Goal: Task Accomplishment & Management: Manage account settings

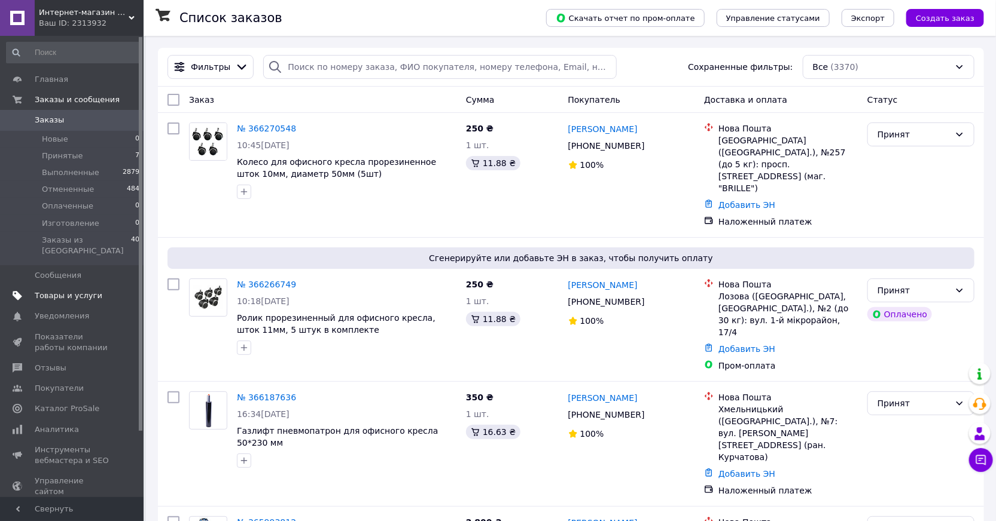
click at [62, 291] on span "Товары и услуги" at bounding box center [69, 296] width 68 height 11
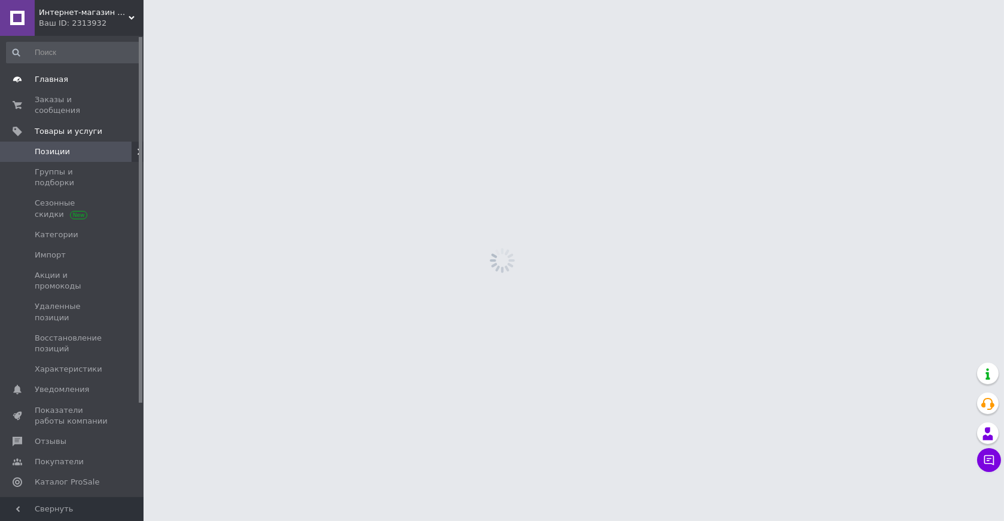
click at [51, 78] on span "Главная" at bounding box center [51, 79] width 33 height 11
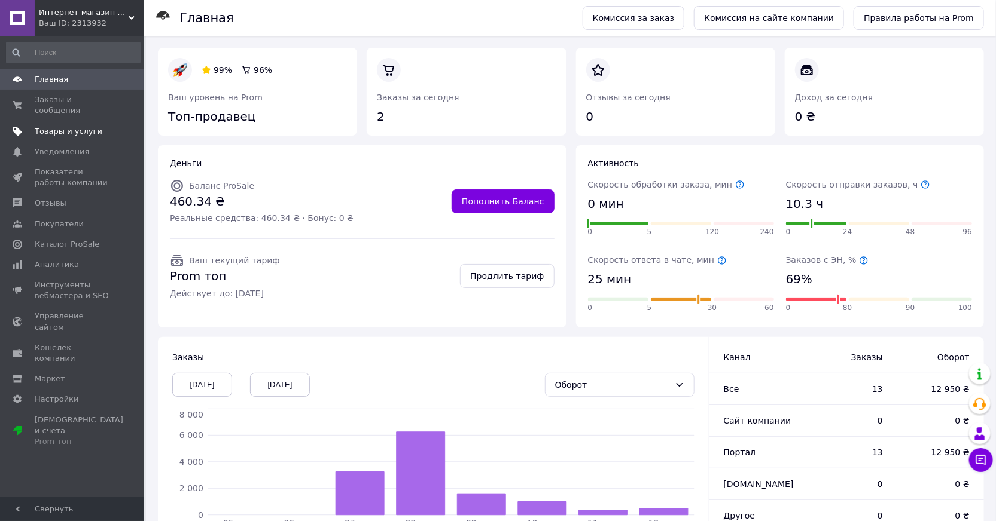
click at [67, 126] on span "Товары и услуги" at bounding box center [69, 131] width 68 height 11
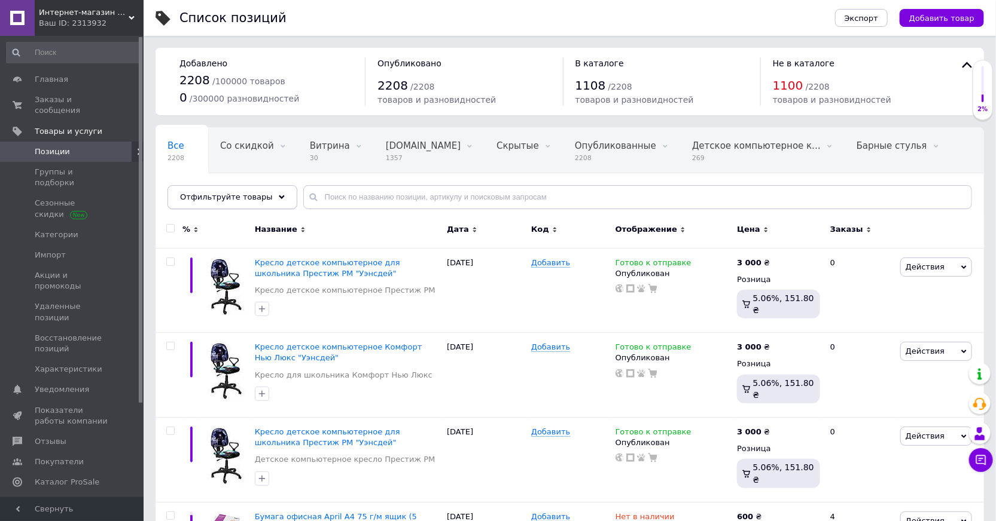
click at [256, 198] on span "Отфильтруйте товары" at bounding box center [226, 197] width 93 height 9
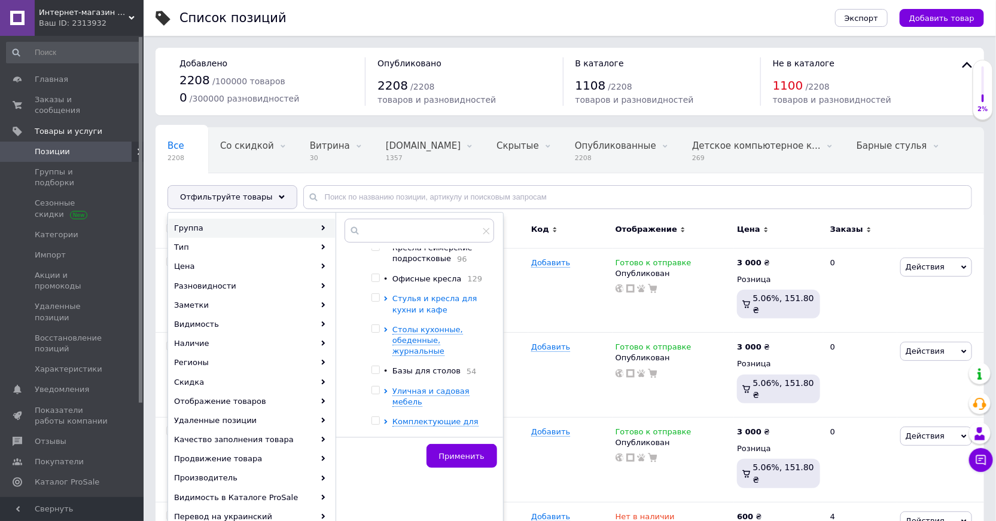
scroll to position [380, 0]
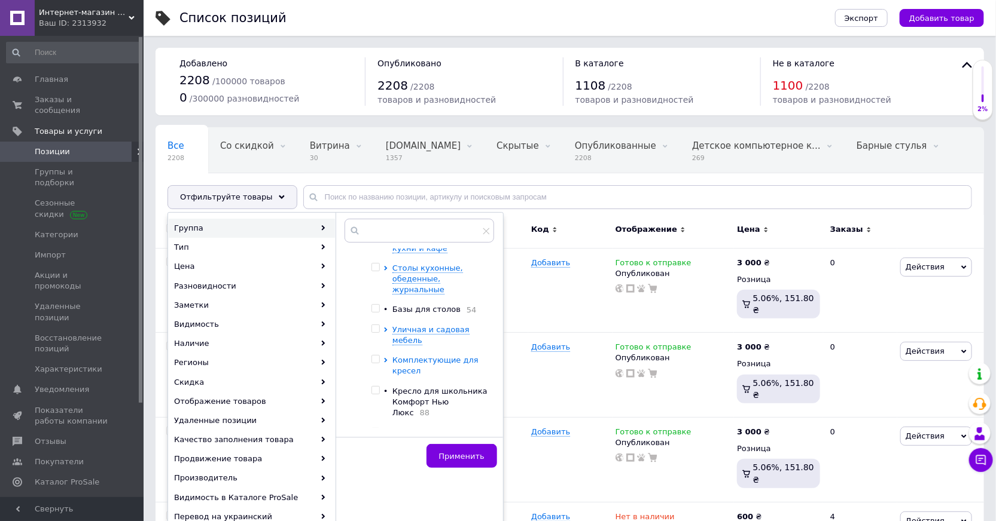
click at [421, 356] on span "Комплектующие для кресел" at bounding box center [435, 366] width 86 height 20
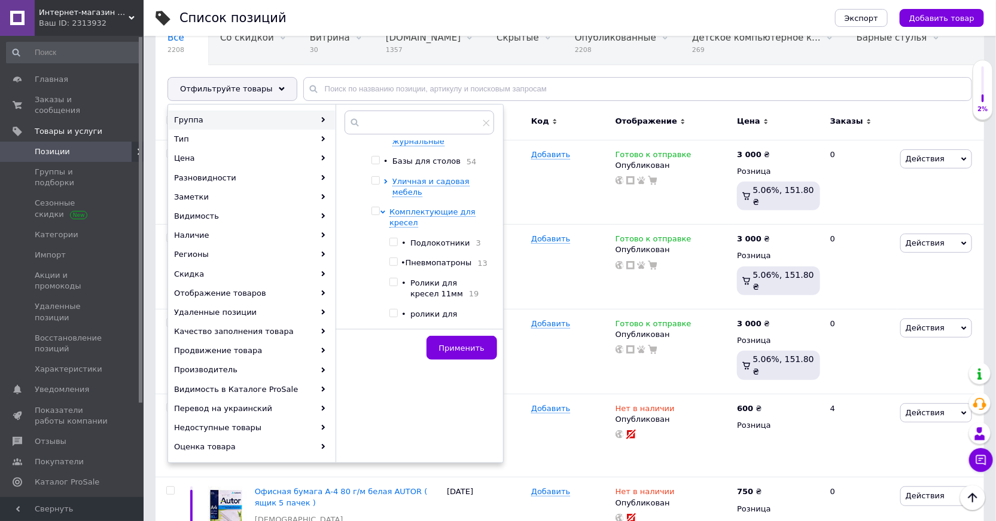
scroll to position [489, 0]
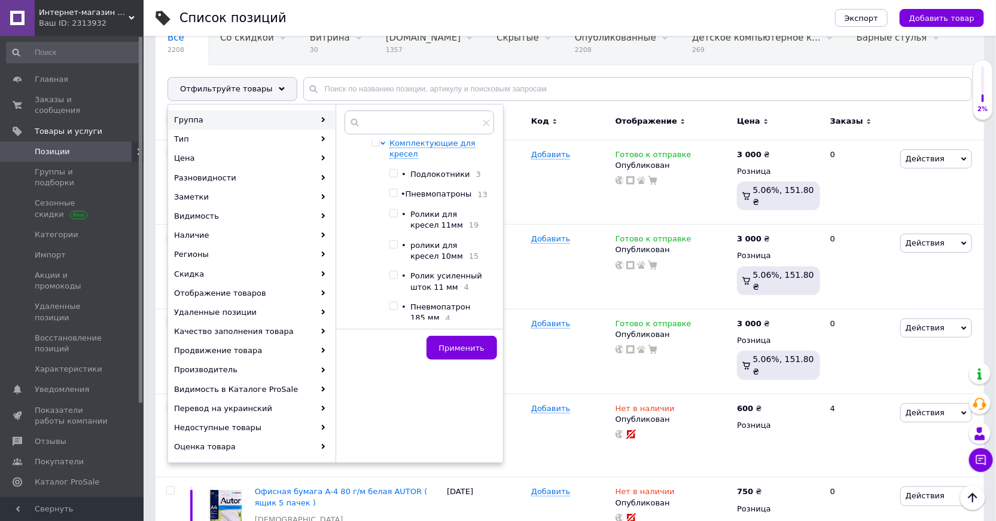
click at [395, 241] on input "checkbox" at bounding box center [393, 245] width 8 height 8
checkbox input "true"
click at [471, 346] on span "Применить" at bounding box center [461, 348] width 45 height 9
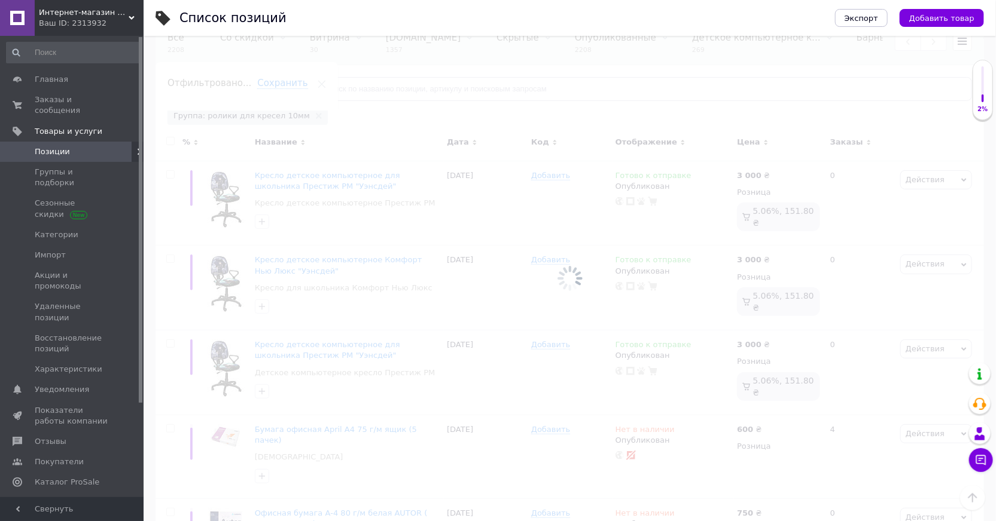
scroll to position [0, 236]
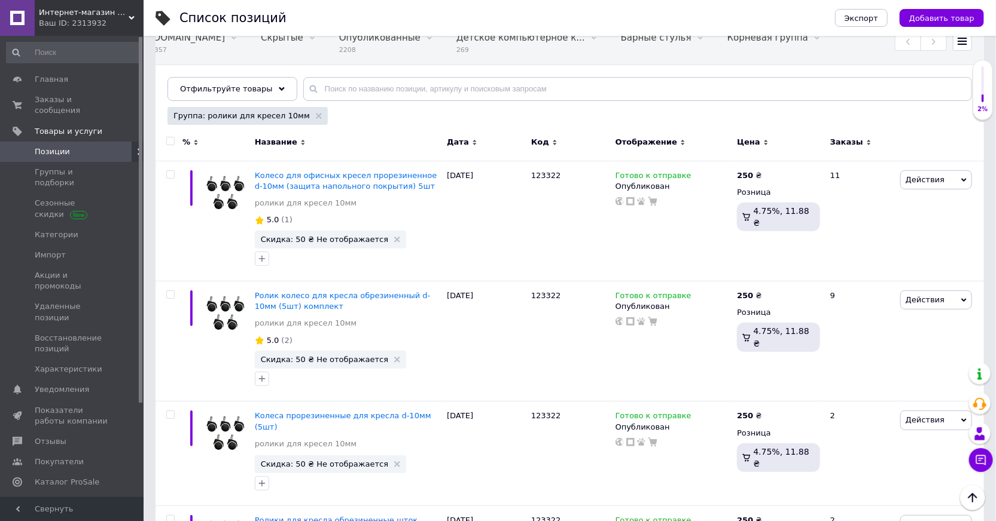
click at [169, 142] on input "checkbox" at bounding box center [170, 142] width 8 height 8
checkbox input "true"
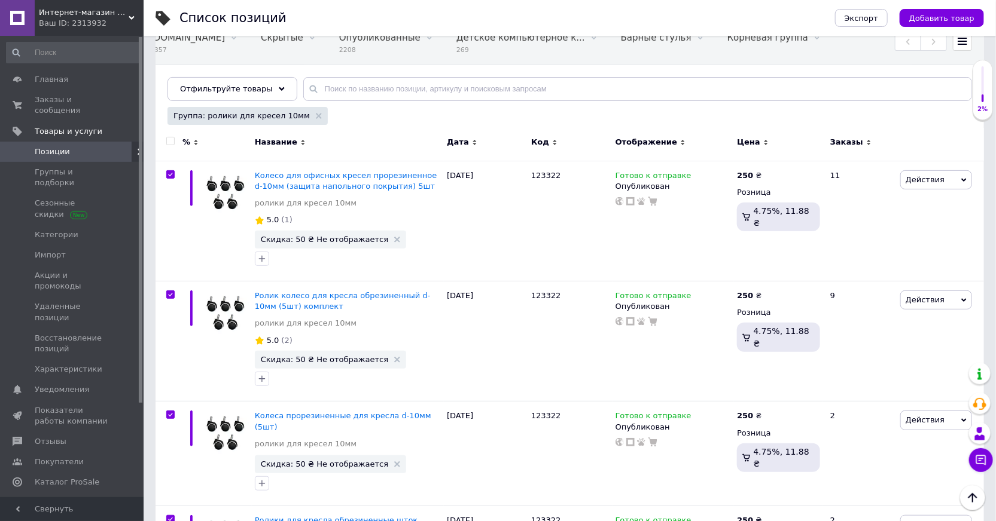
checkbox input "true"
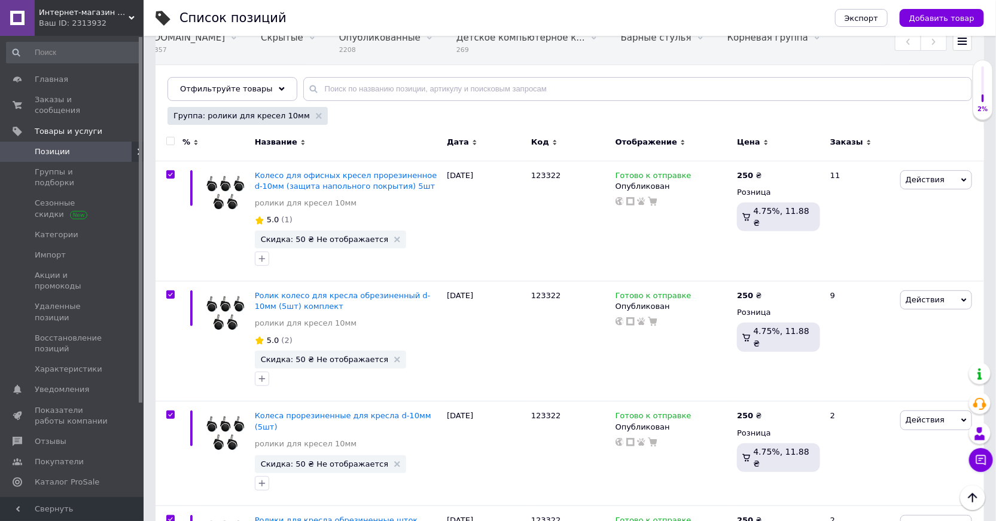
checkbox input "true"
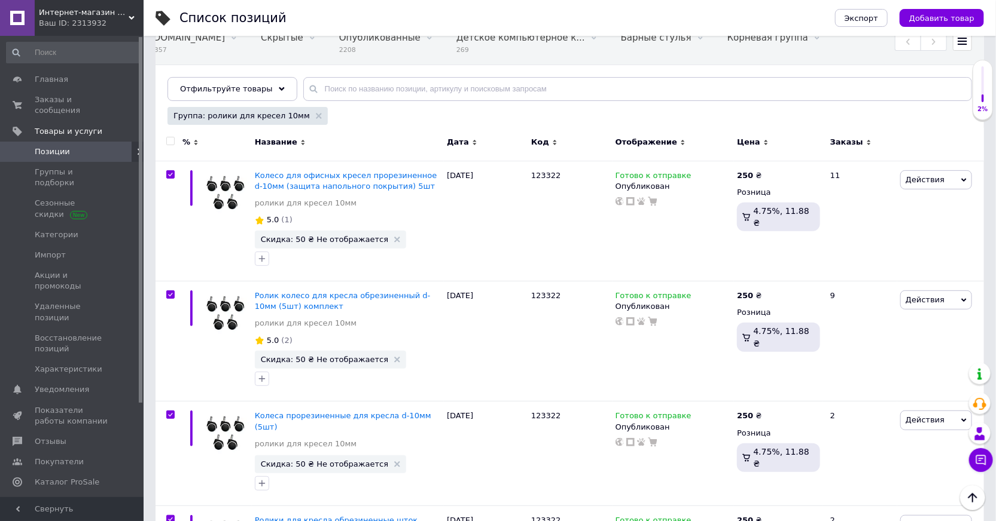
checkbox input "true"
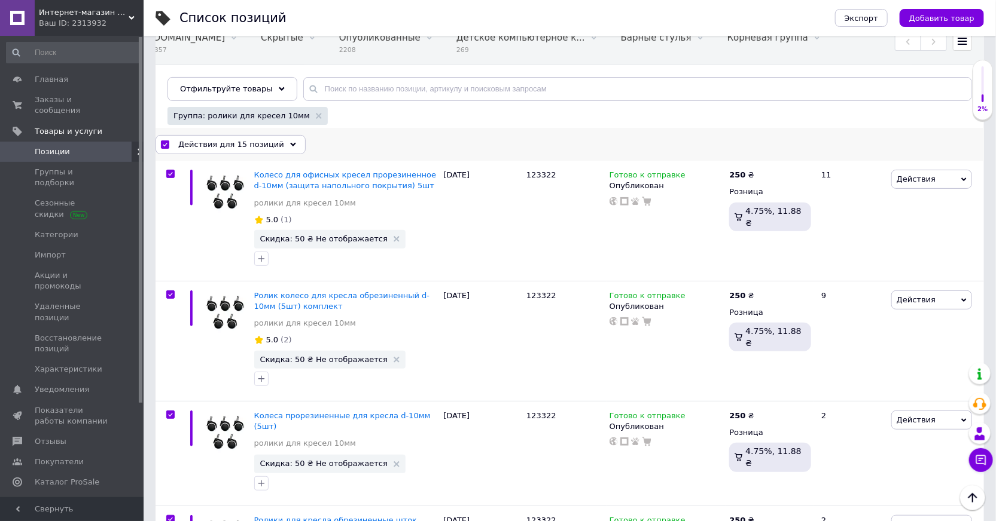
click at [215, 147] on span "Действия для 15 позиций" at bounding box center [231, 144] width 106 height 11
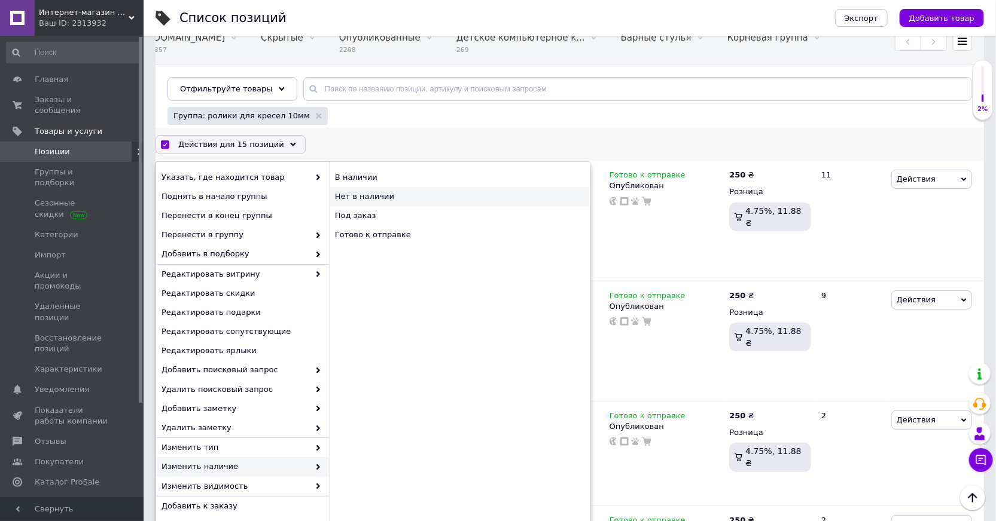
click at [364, 197] on div "Нет в наличии" at bounding box center [460, 196] width 260 height 19
checkbox input "false"
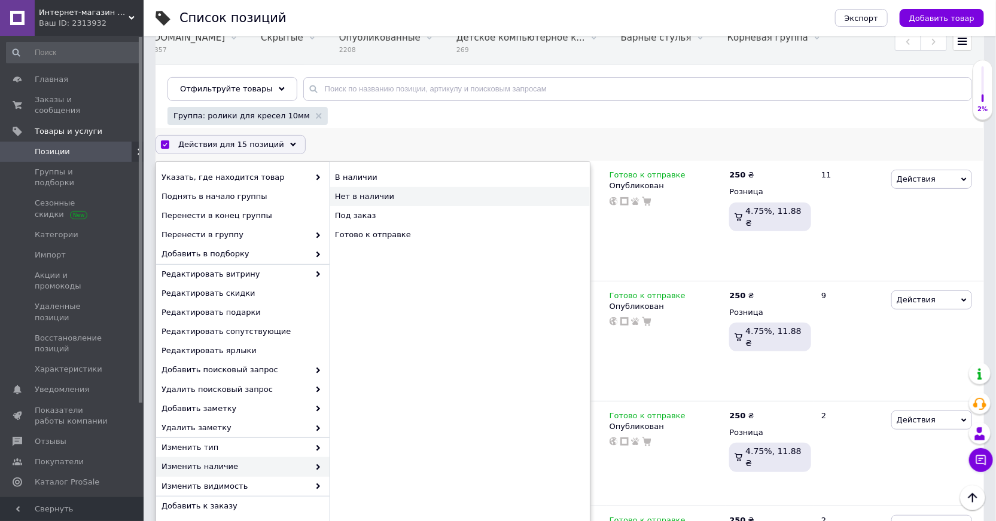
checkbox input "false"
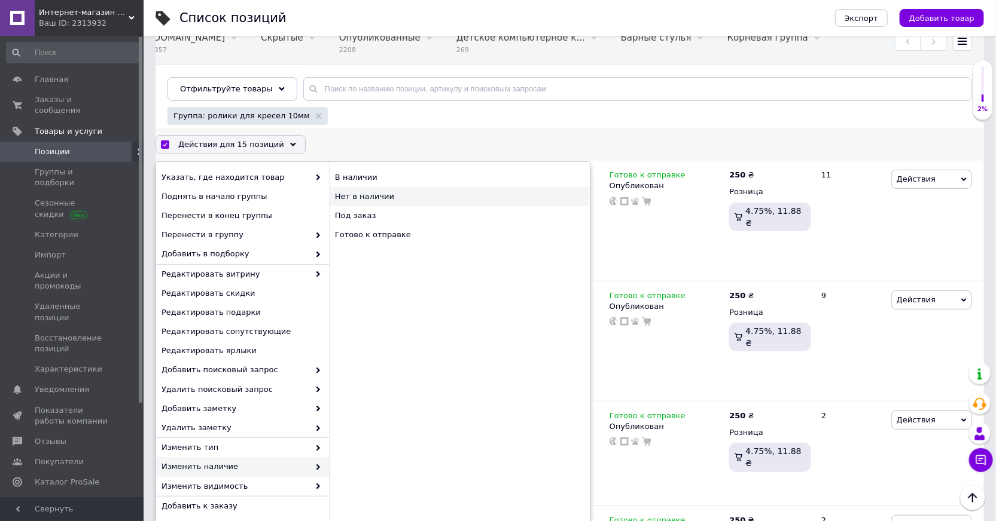
checkbox input "false"
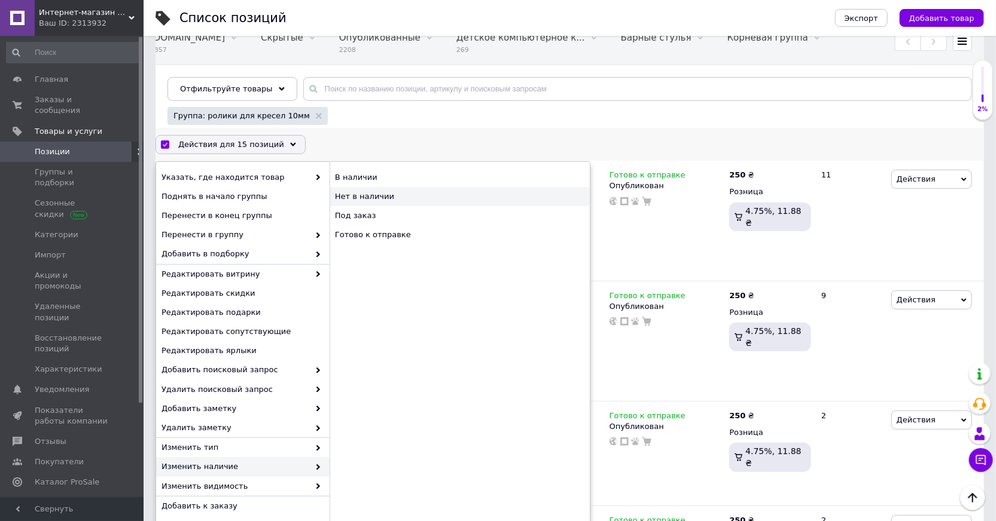
checkbox input "false"
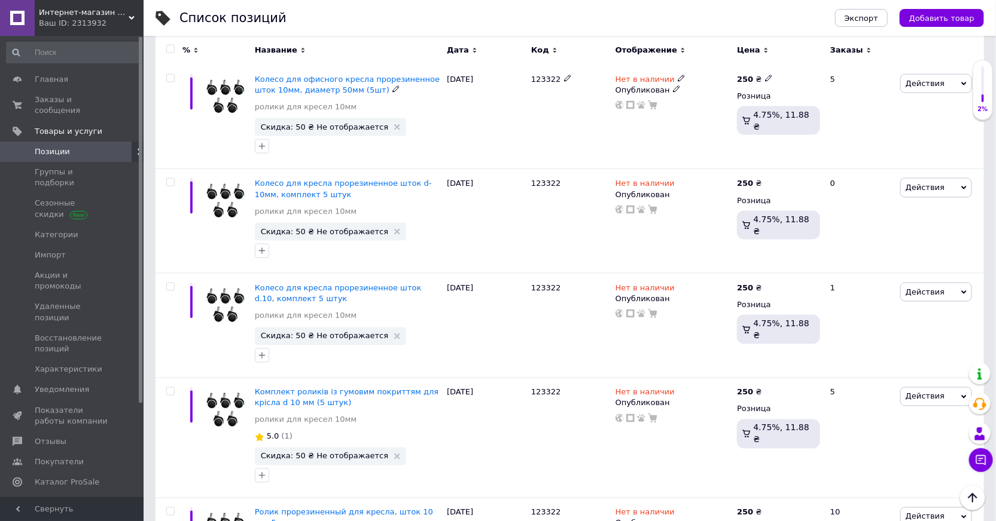
scroll to position [761, 0]
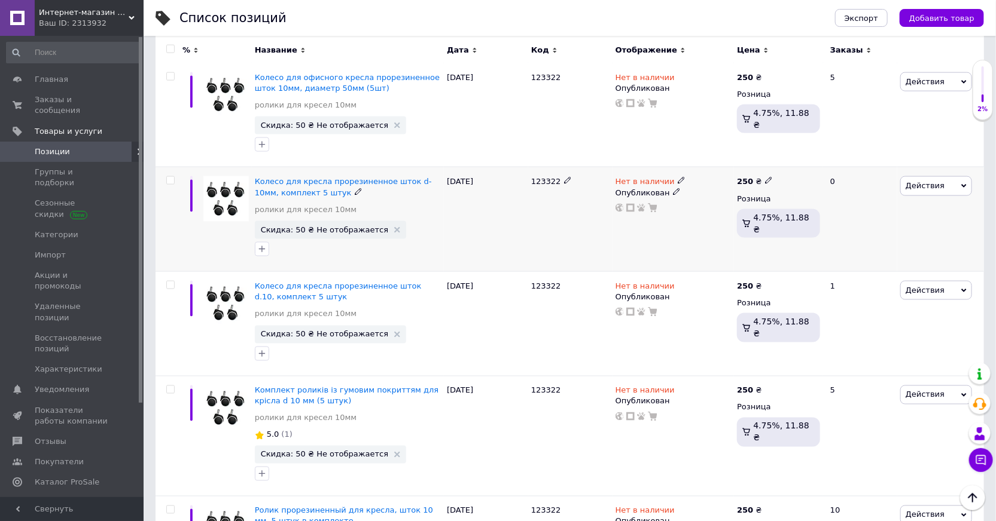
click at [355, 188] on use at bounding box center [358, 191] width 7 height 7
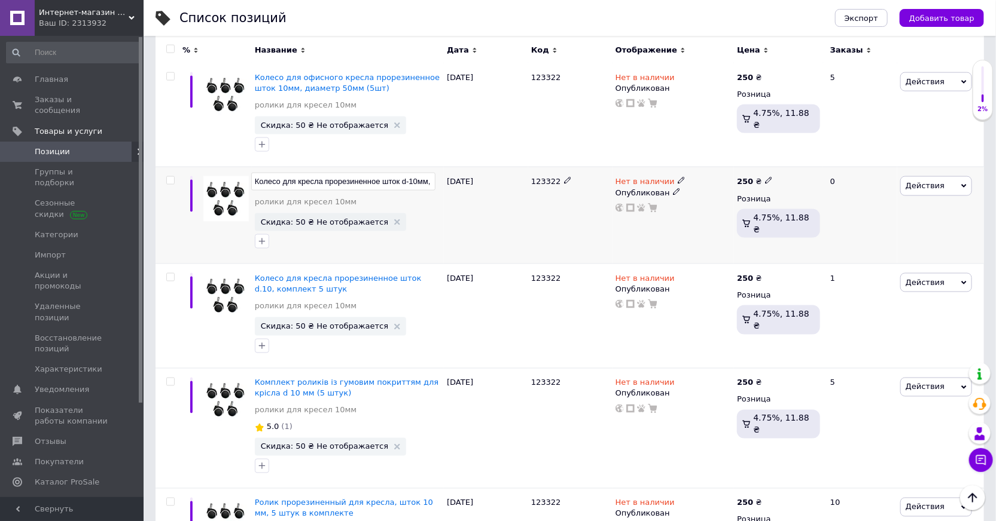
scroll to position [0, 60]
click at [297, 173] on input "Колесо для кресла прорезиненное шток d-10мм, комплект 5 штук" at bounding box center [343, 182] width 184 height 18
click at [276, 173] on input "Колесо для кресла прорезиненное шток d-10мм, комплект 5 штук" at bounding box center [343, 182] width 184 height 18
drag, startPoint x: 270, startPoint y: 164, endPoint x: 257, endPoint y: 167, distance: 13.6
click at [257, 173] on input "Колесо для кресла прорезиненное шток d-10мм, комплект 5 штук" at bounding box center [343, 182] width 184 height 18
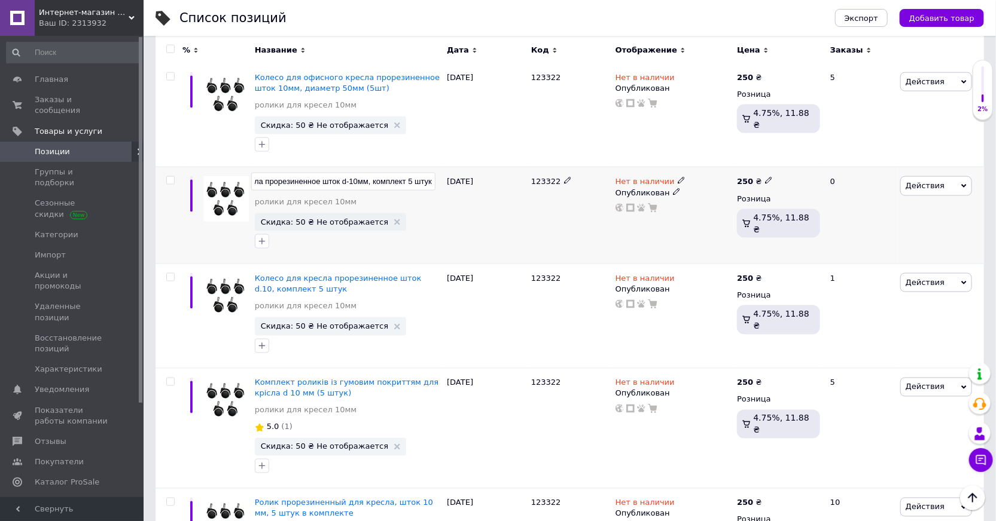
click at [255, 173] on input "Колесо для кресла прорезиненное шток d-10мм, комплект 5 штук" at bounding box center [343, 182] width 184 height 18
drag, startPoint x: 277, startPoint y: 160, endPoint x: 254, endPoint y: 155, distance: 24.3
click at [254, 173] on input "Колесо для кресла прорезиненное шток d-10мм, комплект 5 штук" at bounding box center [343, 182] width 184 height 18
drag, startPoint x: 280, startPoint y: 155, endPoint x: 252, endPoint y: 155, distance: 27.5
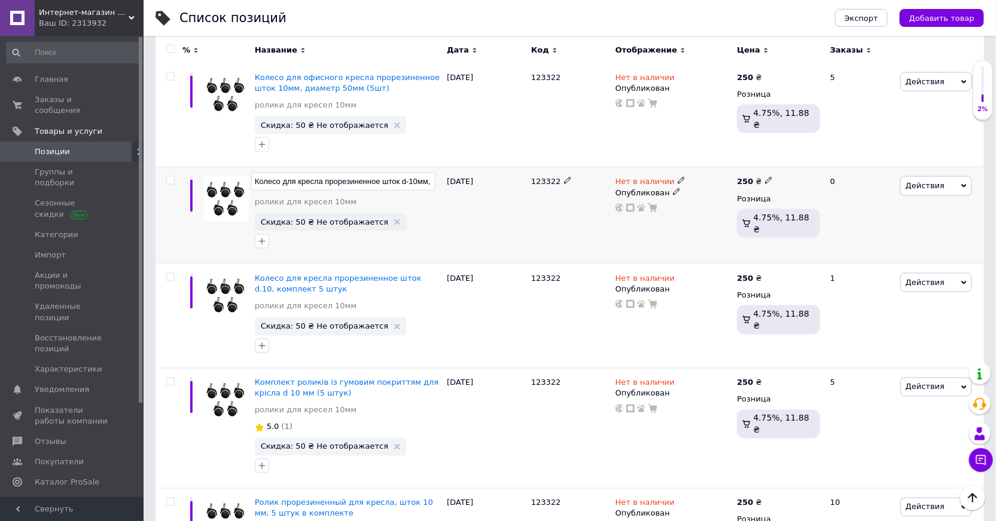
click at [252, 173] on input "Колесо для кресла прорезиненное шток d-10мм, комплект 5 штук" at bounding box center [343, 182] width 184 height 18
drag, startPoint x: 367, startPoint y: 159, endPoint x: 375, endPoint y: 160, distance: 7.9
click at [375, 173] on input "Ролик для кресла прорезиненное шток d-10мм, комплект 5 штук" at bounding box center [343, 182] width 184 height 18
type input "Ролик для кресла прорезиненный шток d-10мм, комплект 5 штук"
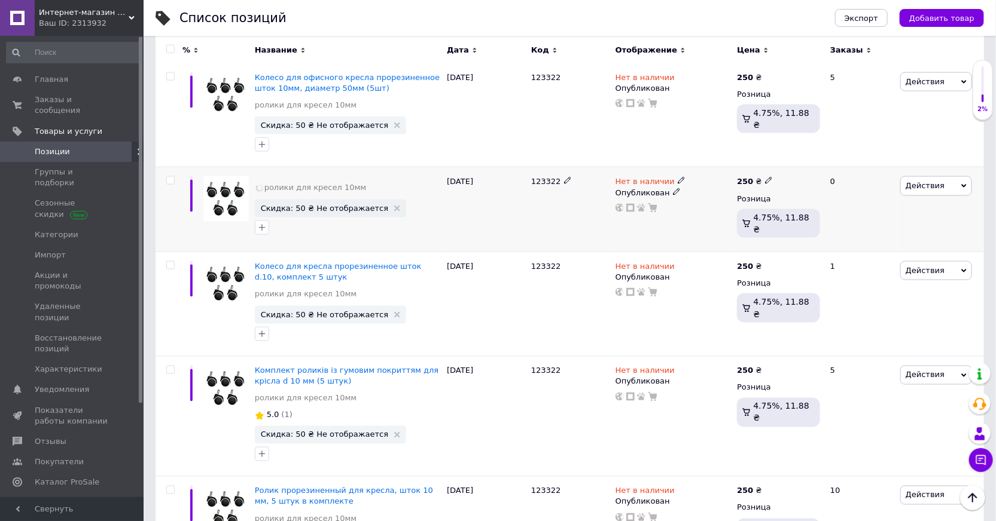
click at [442, 175] on div "ролики для кресел 10мм Скидка: 50 ₴ Не отображается" at bounding box center [348, 209] width 192 height 85
